Goal: Transaction & Acquisition: Purchase product/service

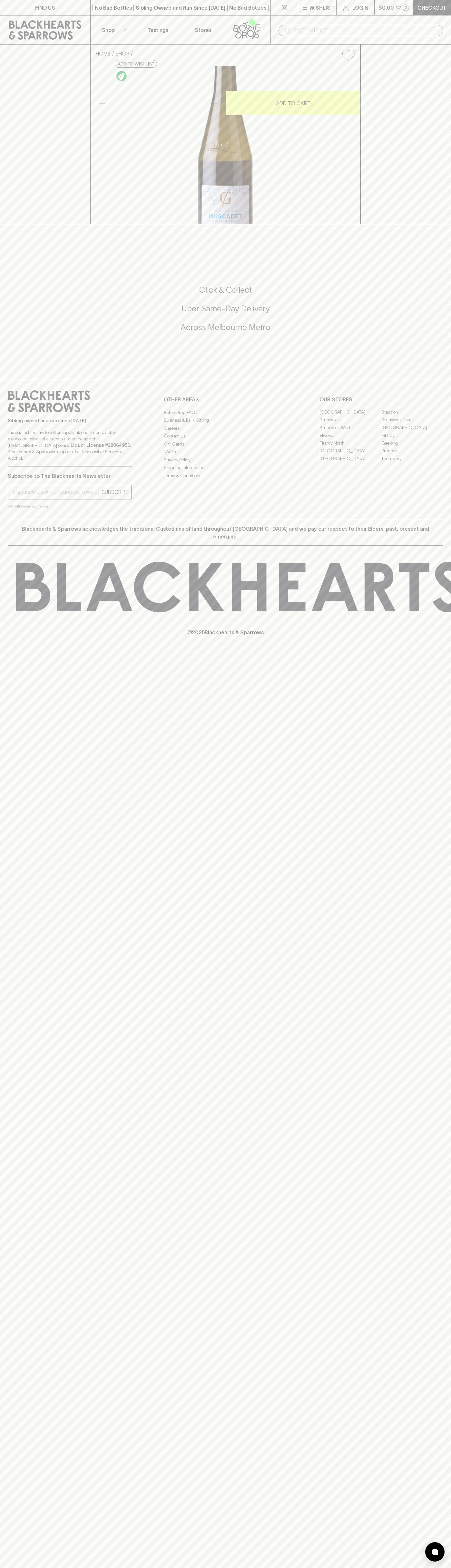
click at [236, 1] on div "| No Bad Bottles | Sibling Owned and Run Since [DATE] | No Bad Bottles | Siblin…" at bounding box center [181, 8] width 181 height 15
click at [446, 1401] on div "FIND US | No Bad Bottles | Sibling Owned and Run Since [DATE] | No Bad Bottles …" at bounding box center [225, 784] width 451 height 1568
click at [127, 1568] on html "FIND US | No Bad Bottles | Sibling Owned and Run Since [DATE] | No Bad Bottles …" at bounding box center [225, 784] width 451 height 1568
click at [13, 1391] on div "FIND US | No Bad Bottles | Sibling Owned and Run Since [DATE] | No Bad Bottles …" at bounding box center [225, 784] width 451 height 1568
